Goal: Task Accomplishment & Management: Manage account settings

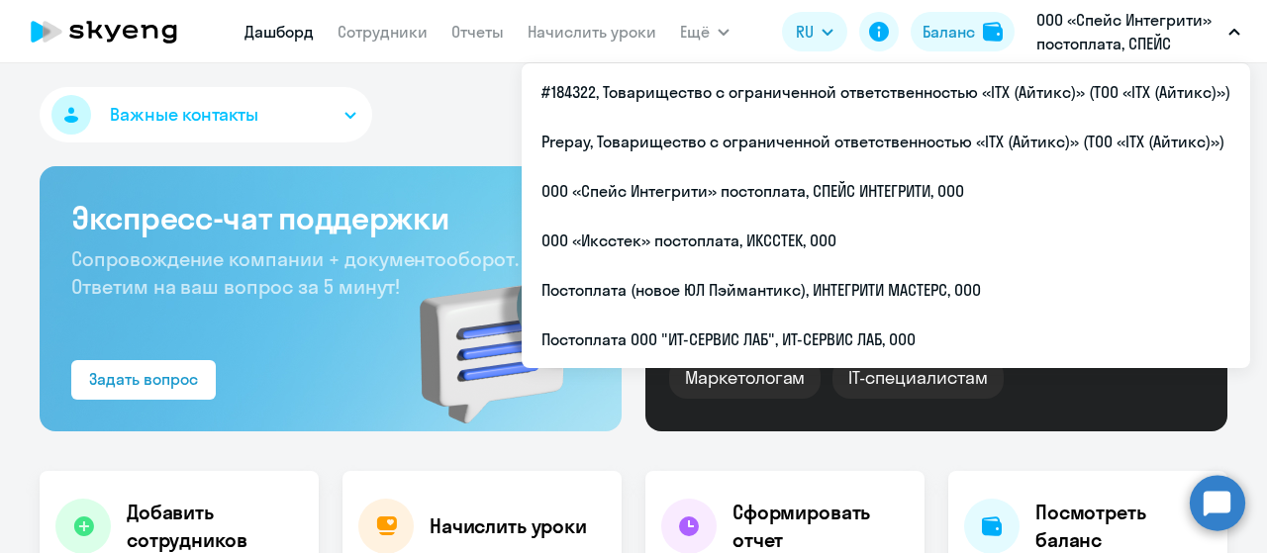
click at [150, 31] on icon at bounding box center [104, 31] width 174 height 49
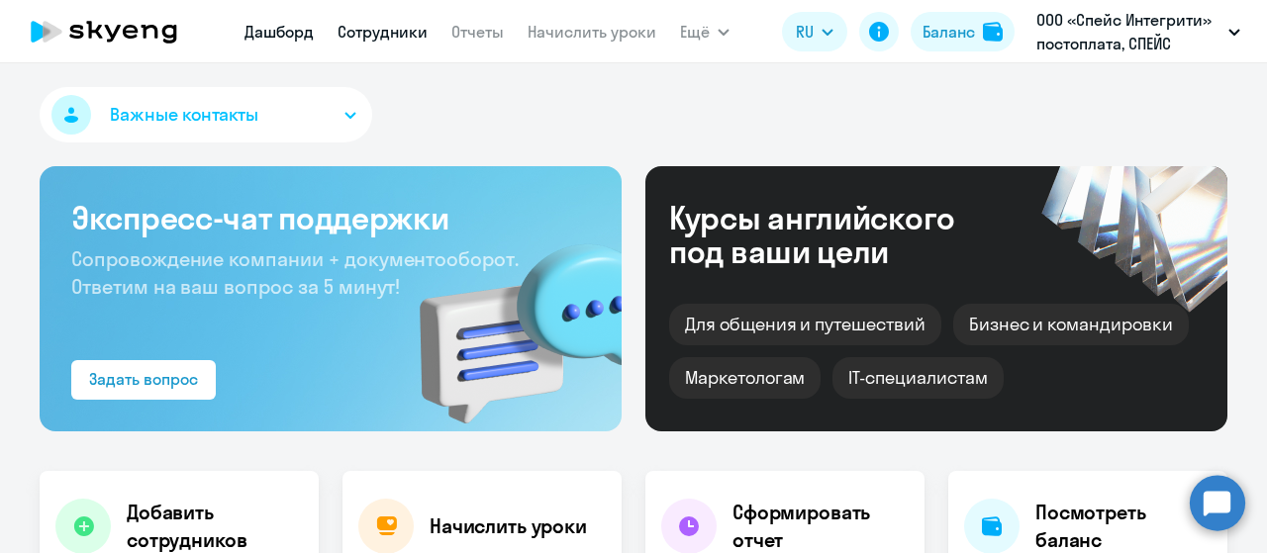
select select "30"
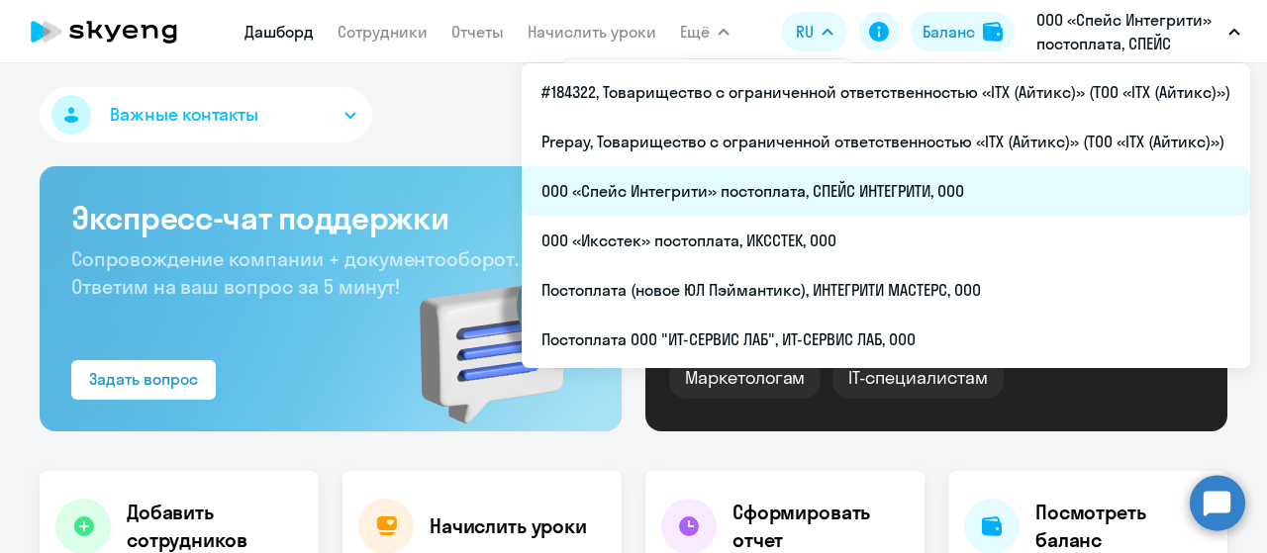
click at [912, 194] on li "ООО «Спейс Интегрити» постоплата, СПЕЙС ИНТЕГРИТИ, ООО" at bounding box center [886, 190] width 729 height 49
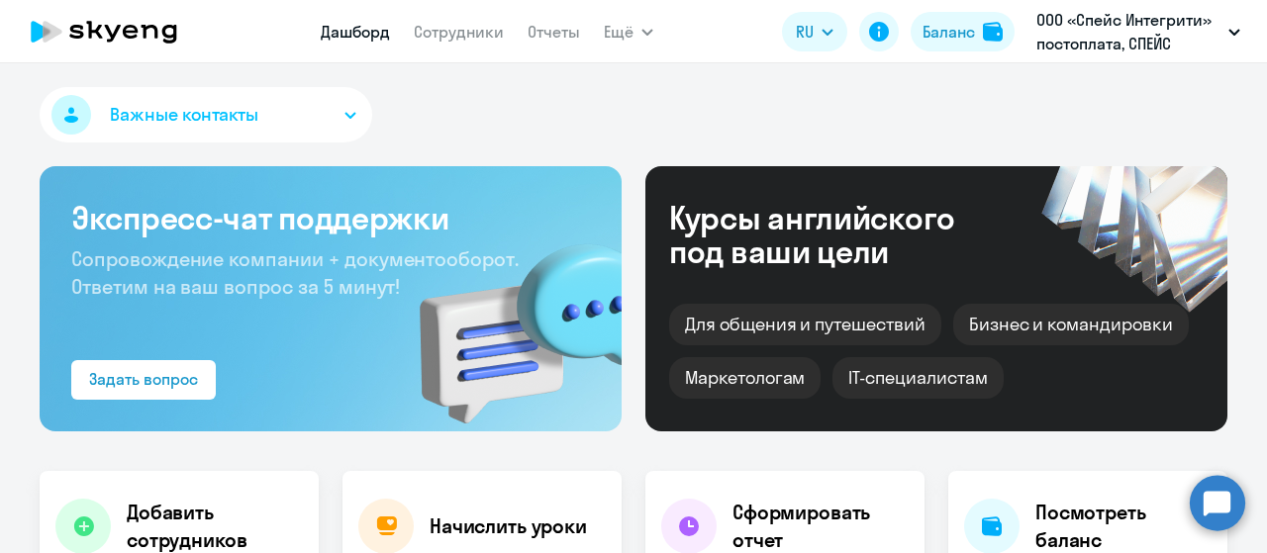
select select "30"
click at [471, 33] on link "Сотрудники" at bounding box center [459, 32] width 90 height 20
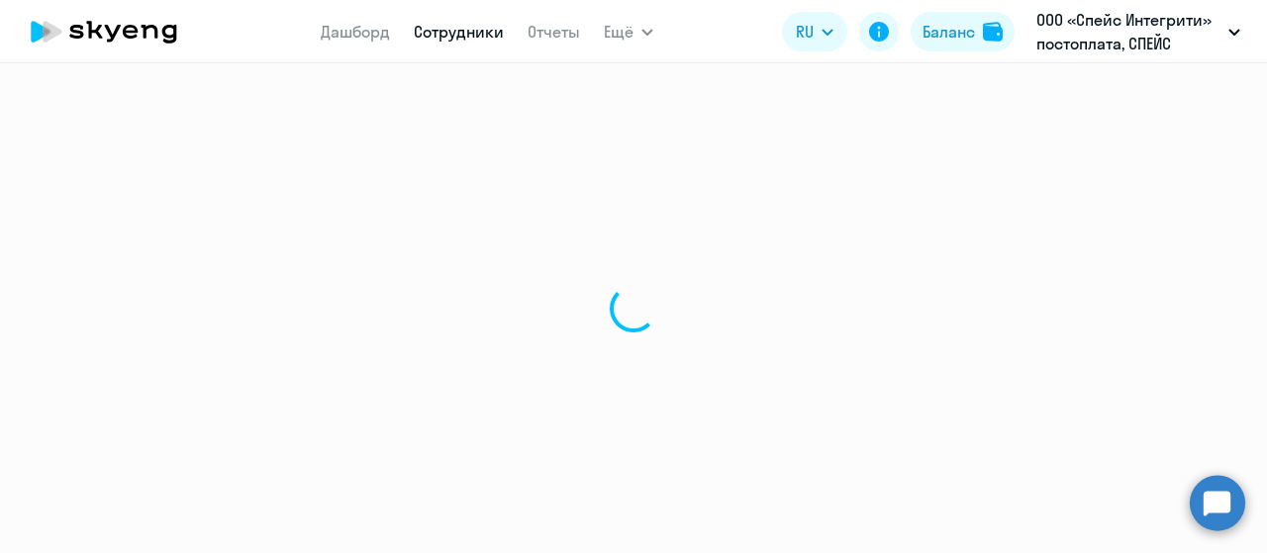
select select "30"
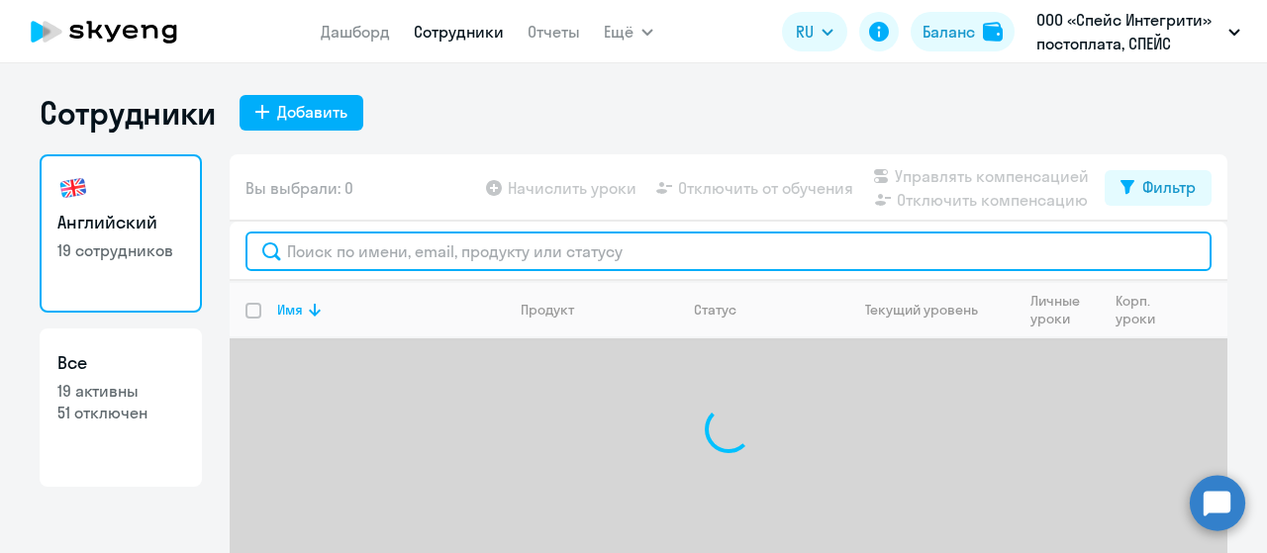
click at [344, 252] on input "text" at bounding box center [728, 252] width 966 height 40
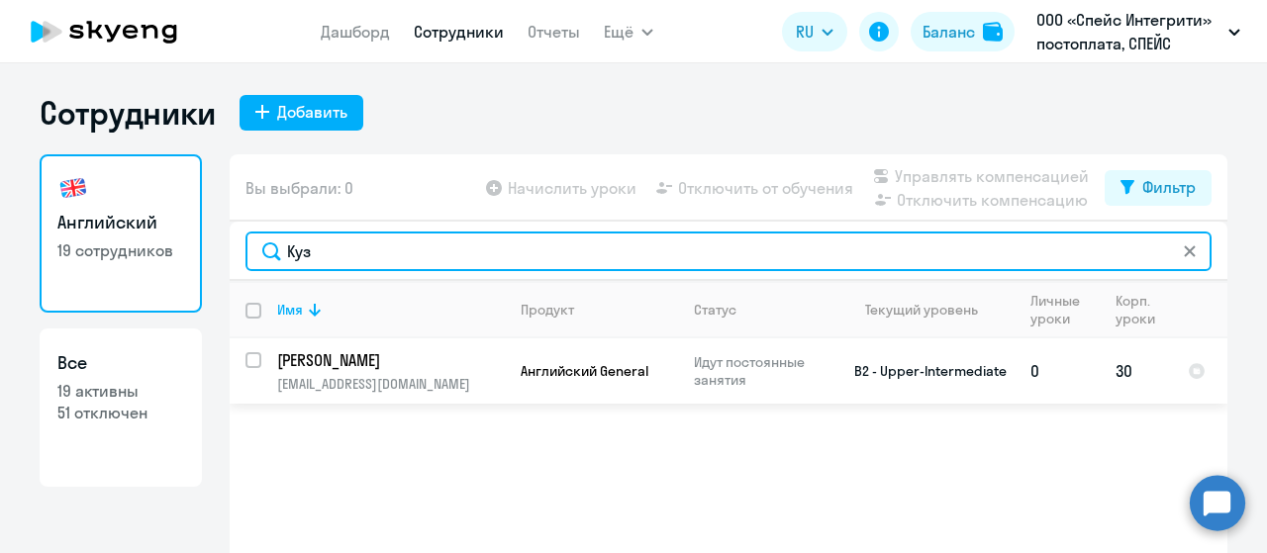
type input "Куз"
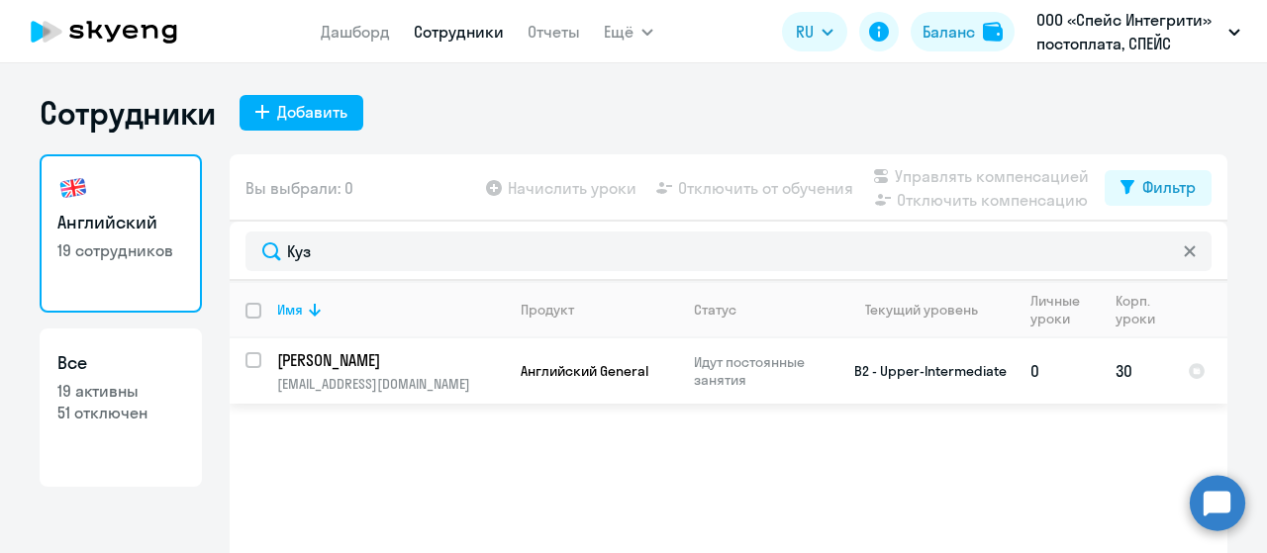
click at [424, 362] on p "[PERSON_NAME]" at bounding box center [389, 360] width 224 height 22
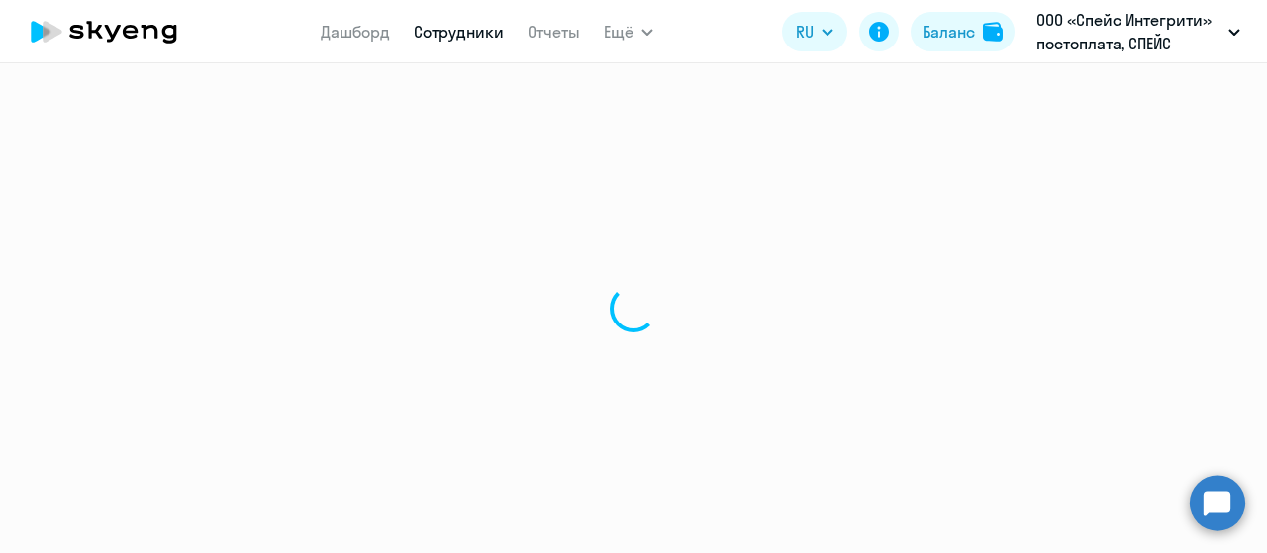
select select "english"
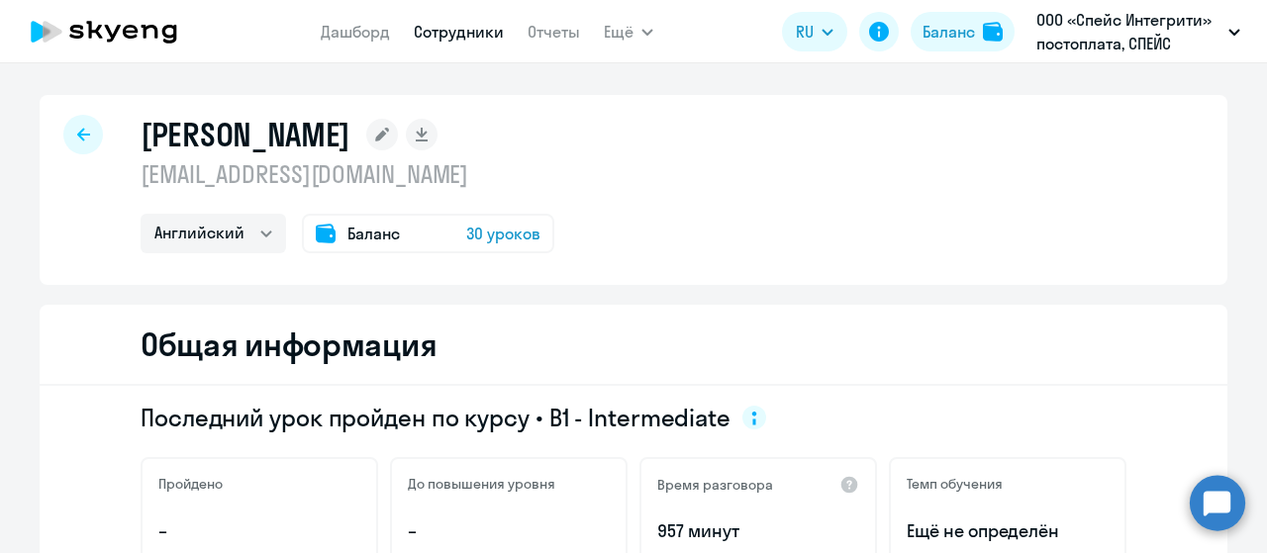
click at [67, 142] on div at bounding box center [83, 135] width 40 height 40
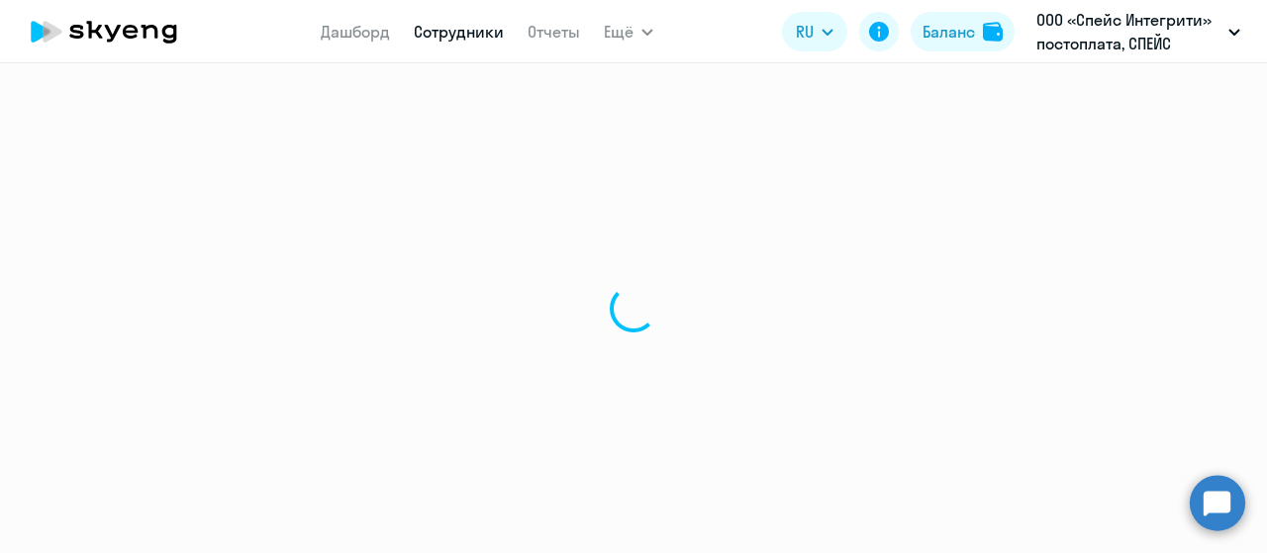
select select "30"
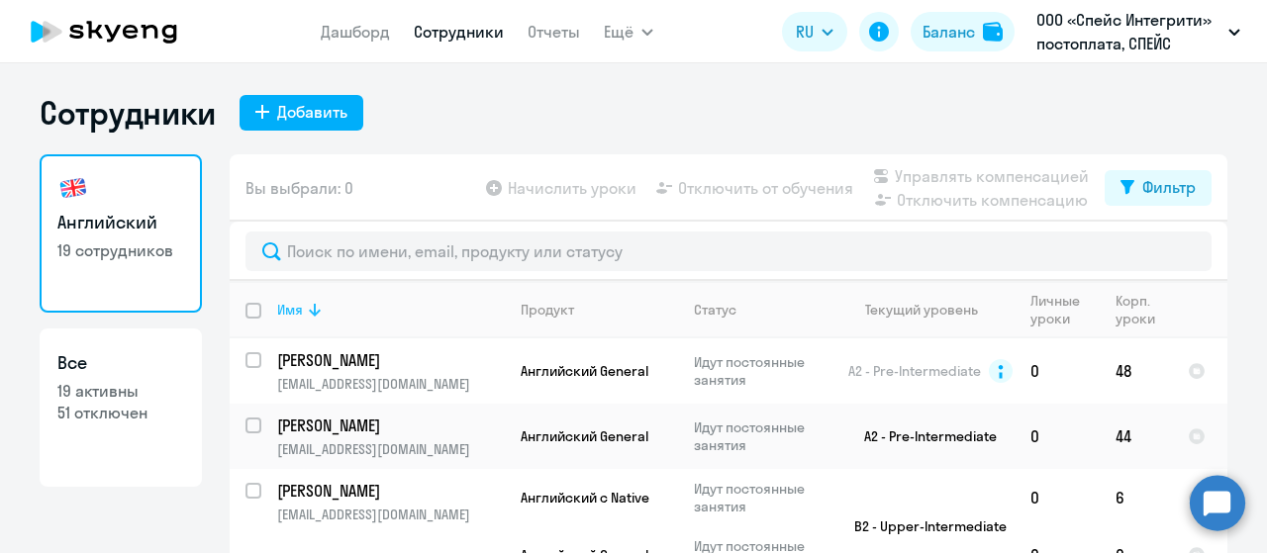
click at [309, 316] on icon at bounding box center [315, 310] width 12 height 13
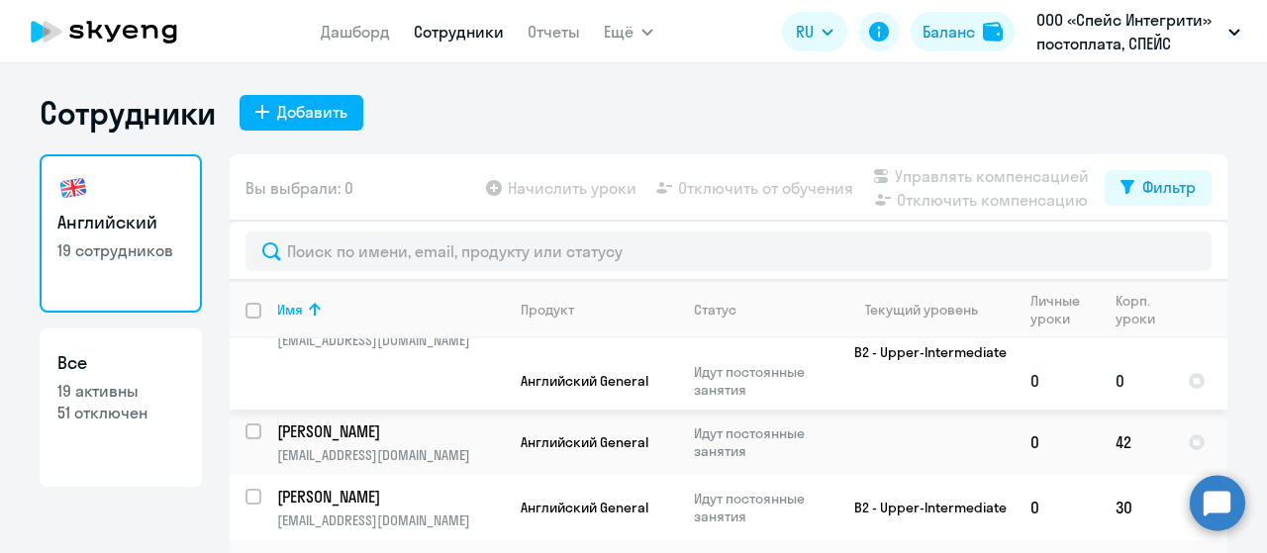
scroll to position [396, 0]
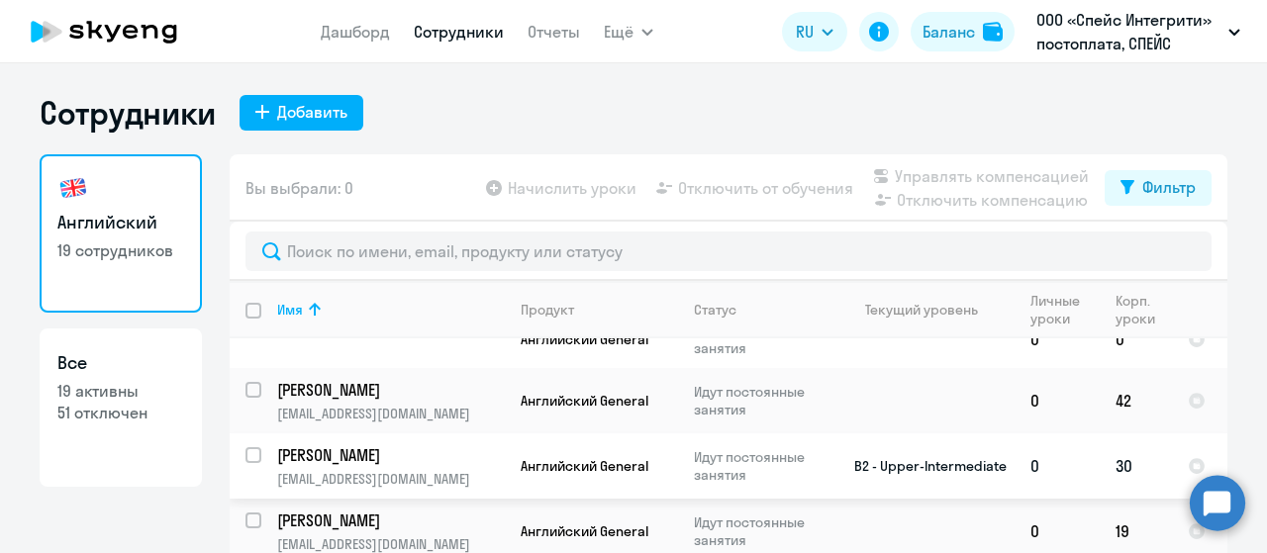
click at [245, 447] on input "select row 10185441" at bounding box center [265, 467] width 40 height 40
checkbox input "true"
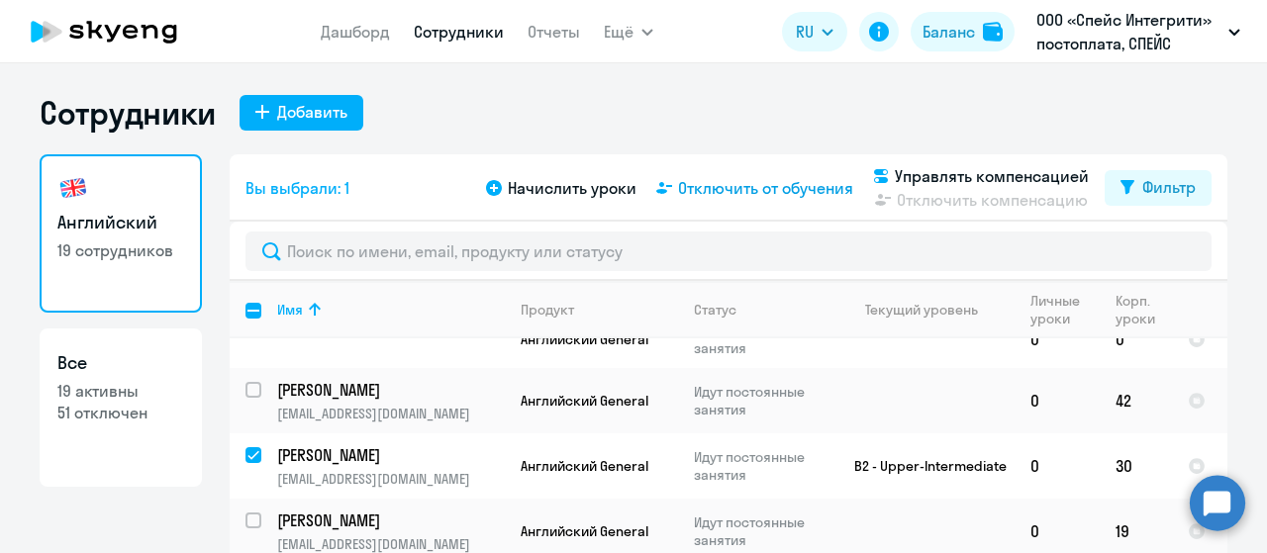
click at [792, 192] on span "Отключить от обучения" at bounding box center [765, 188] width 175 height 24
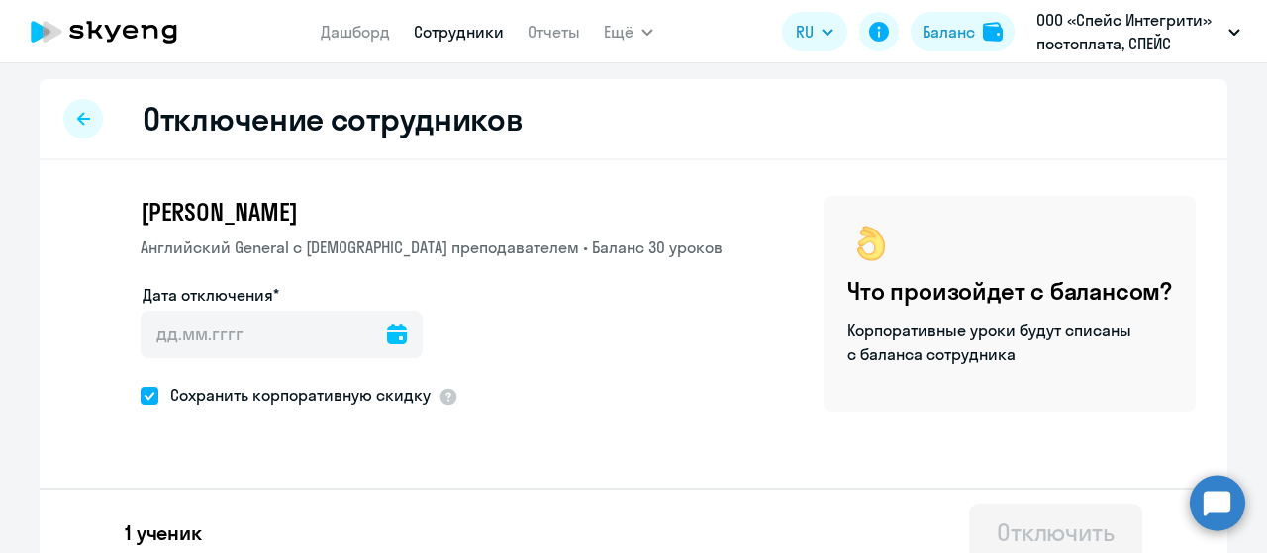
click at [387, 333] on icon at bounding box center [397, 335] width 20 height 20
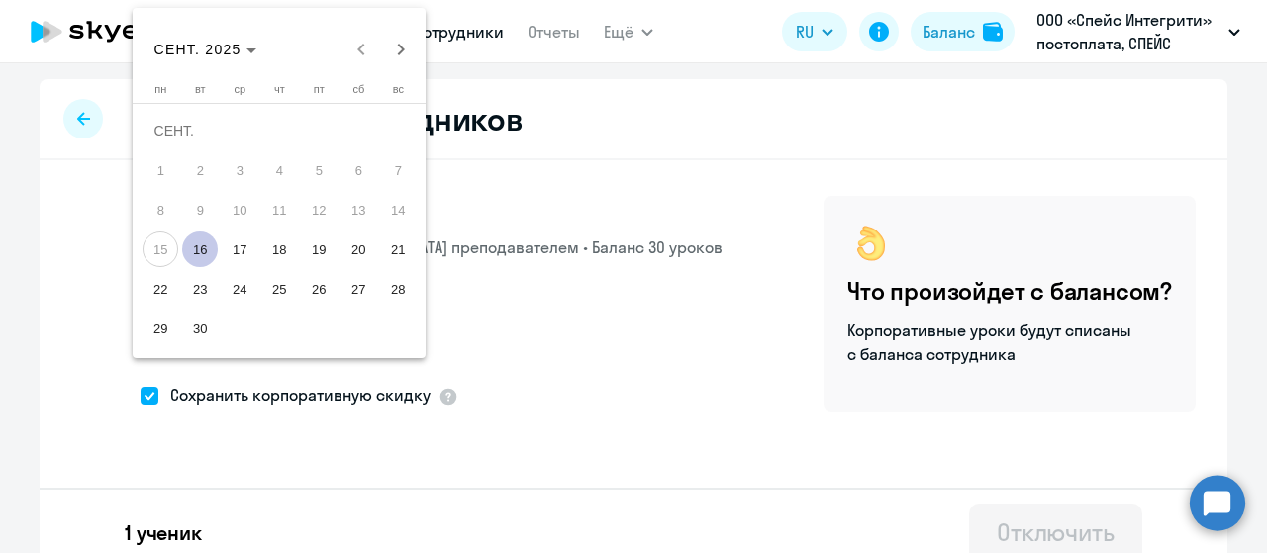
click at [192, 254] on span "16" at bounding box center [200, 250] width 36 height 36
type input "[DATE]"
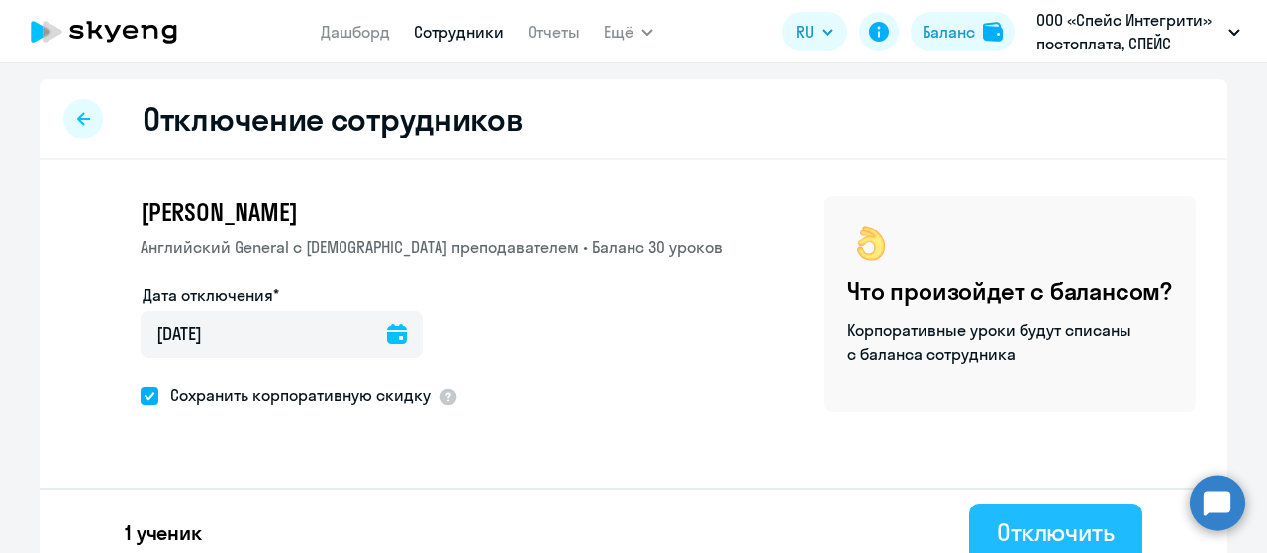
click at [1016, 521] on div "Отключить" at bounding box center [1056, 533] width 118 height 32
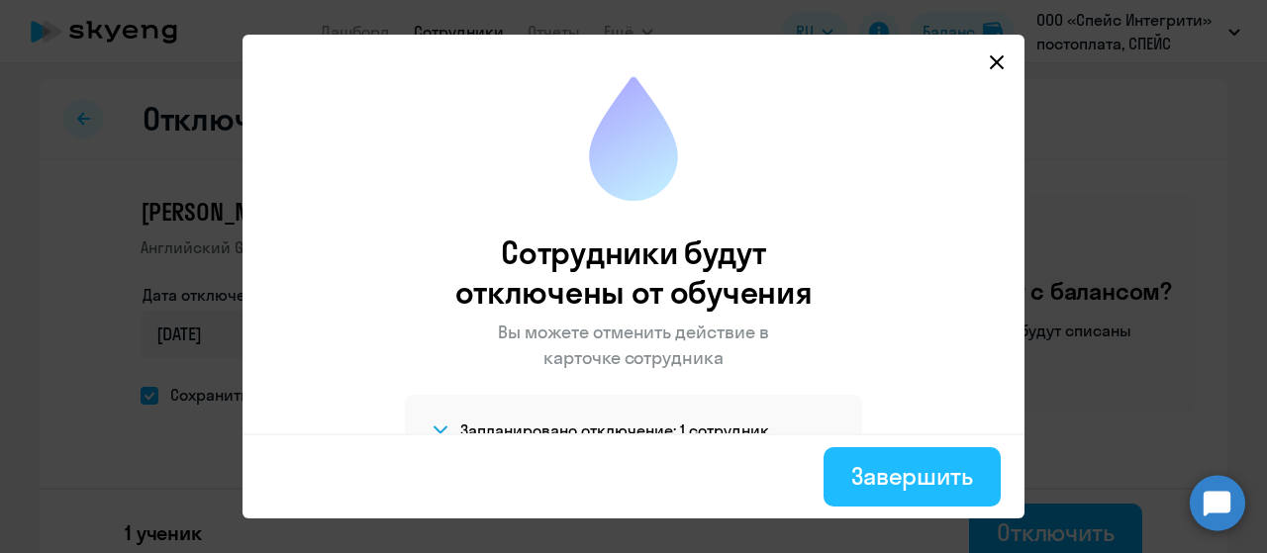
click at [872, 465] on div "Завершить" at bounding box center [912, 476] width 122 height 32
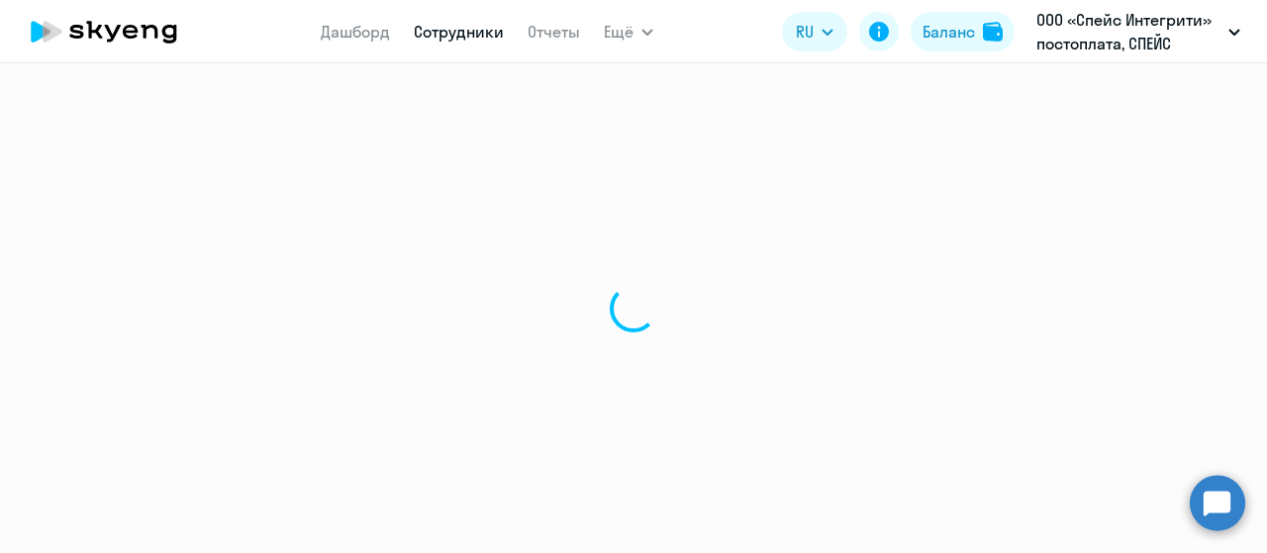
select select "30"
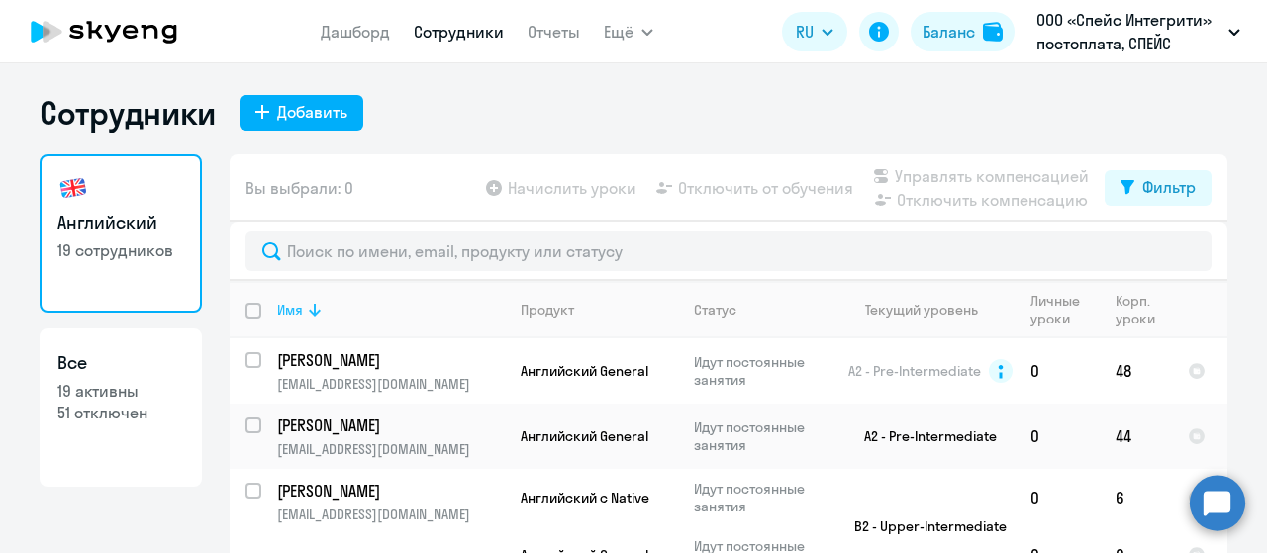
click at [303, 315] on icon at bounding box center [315, 310] width 24 height 24
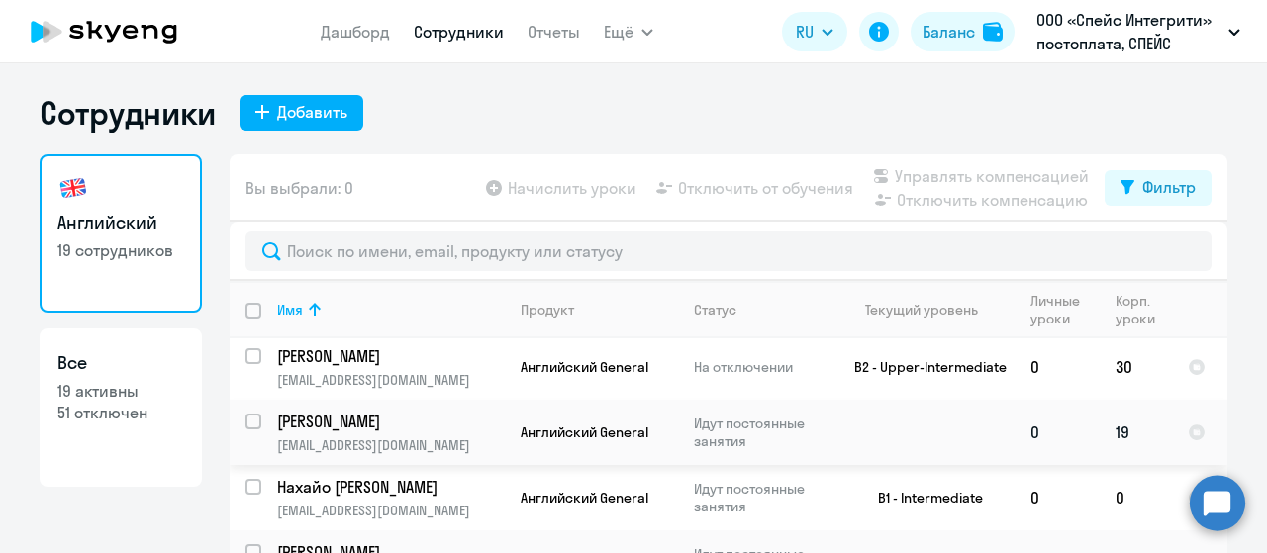
scroll to position [396, 0]
